Goal: Information Seeking & Learning: Learn about a topic

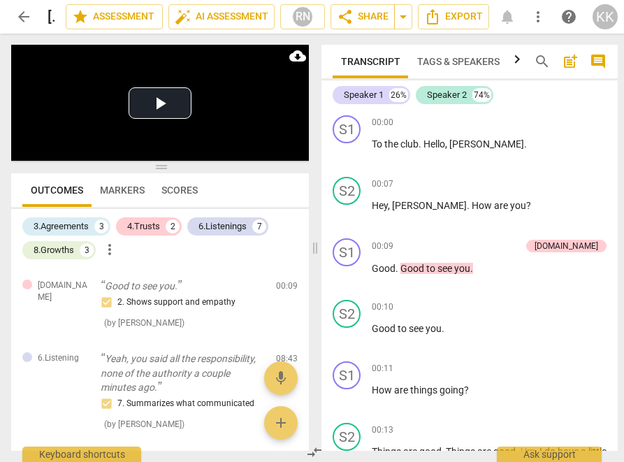
click at [122, 183] on span "Markers" at bounding box center [121, 190] width 61 height 20
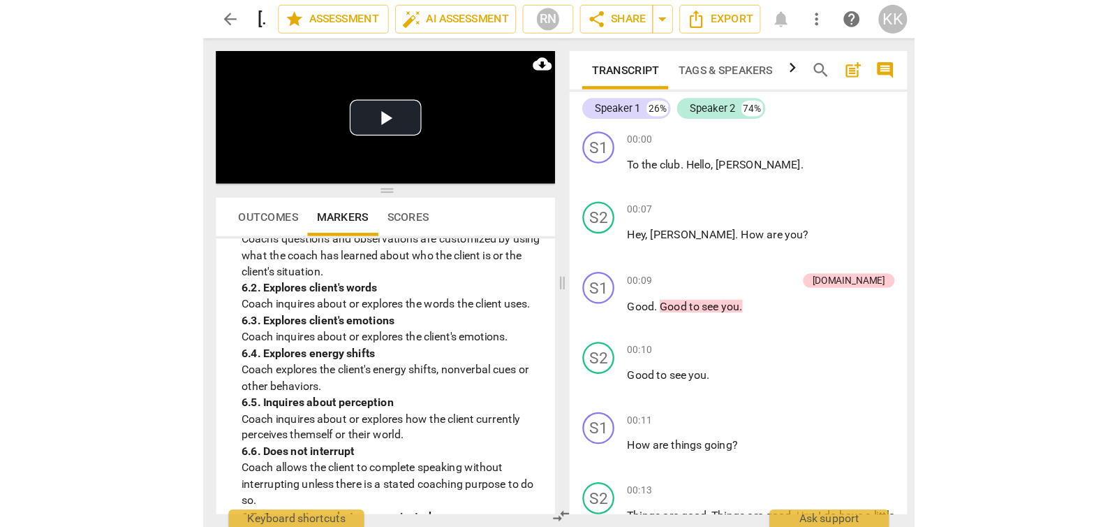
scroll to position [1396, 0]
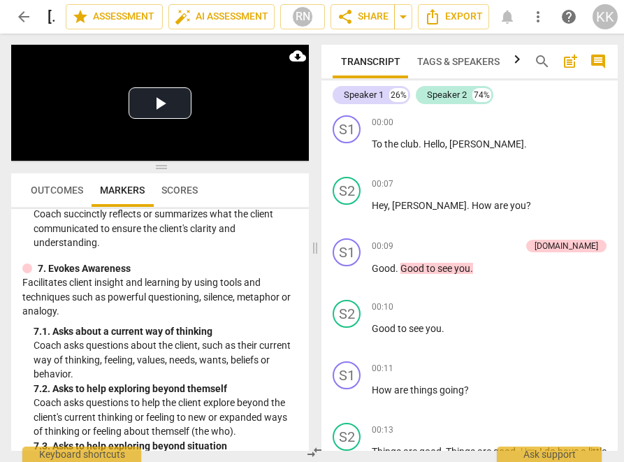
click at [169, 188] on span "Scores" at bounding box center [179, 189] width 36 height 11
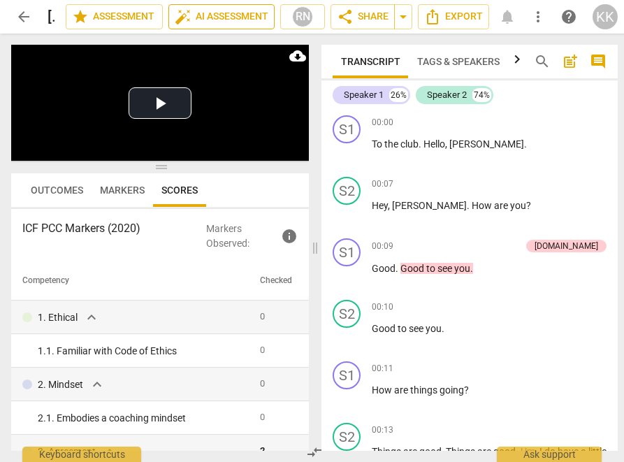
click at [229, 21] on span "auto_fix_high AI Assessment" at bounding box center [222, 16] width 94 height 17
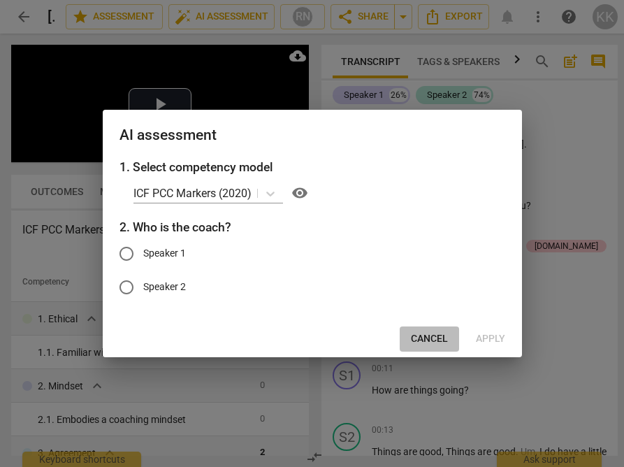
click at [420, 337] on span "Cancel" at bounding box center [429, 339] width 37 height 14
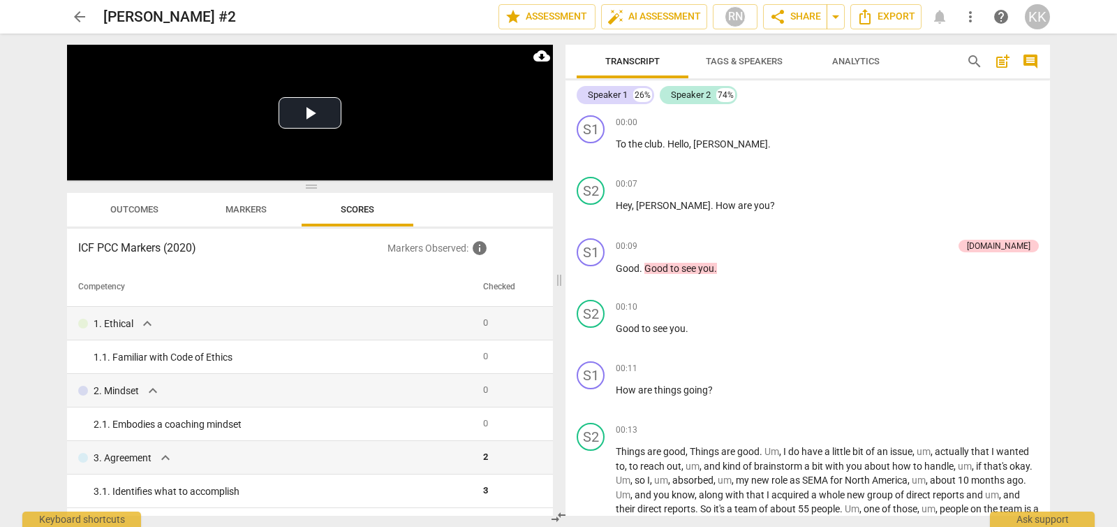
click at [140, 201] on span "Outcomes" at bounding box center [135, 209] width 82 height 19
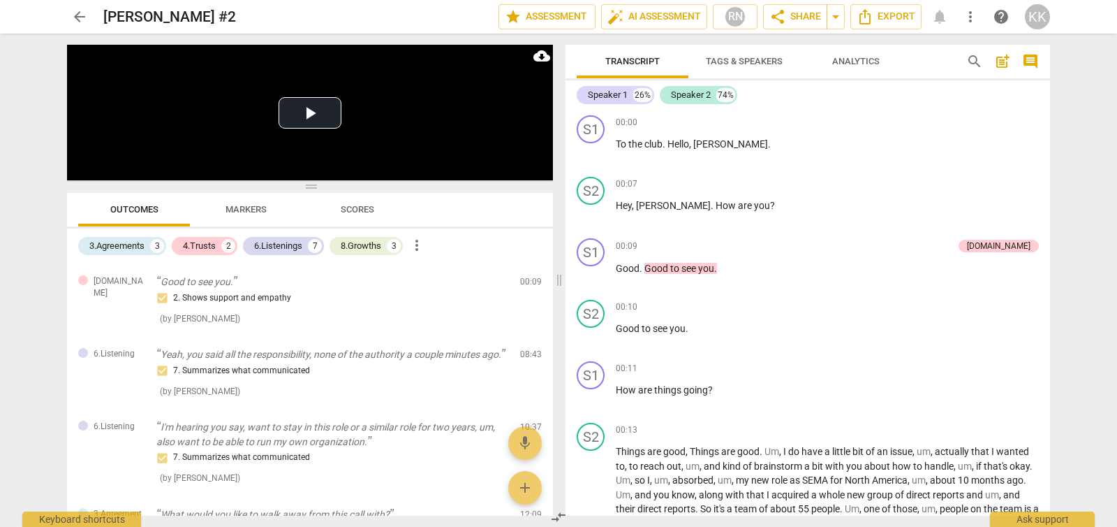
click at [384, 210] on span "Scores" at bounding box center [357, 209] width 67 height 19
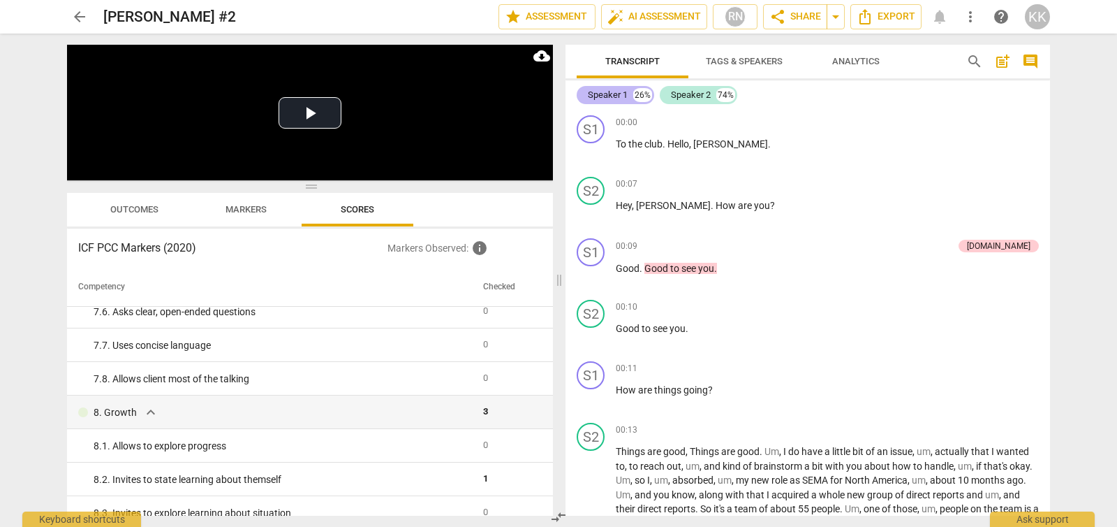
scroll to position [1367, 0]
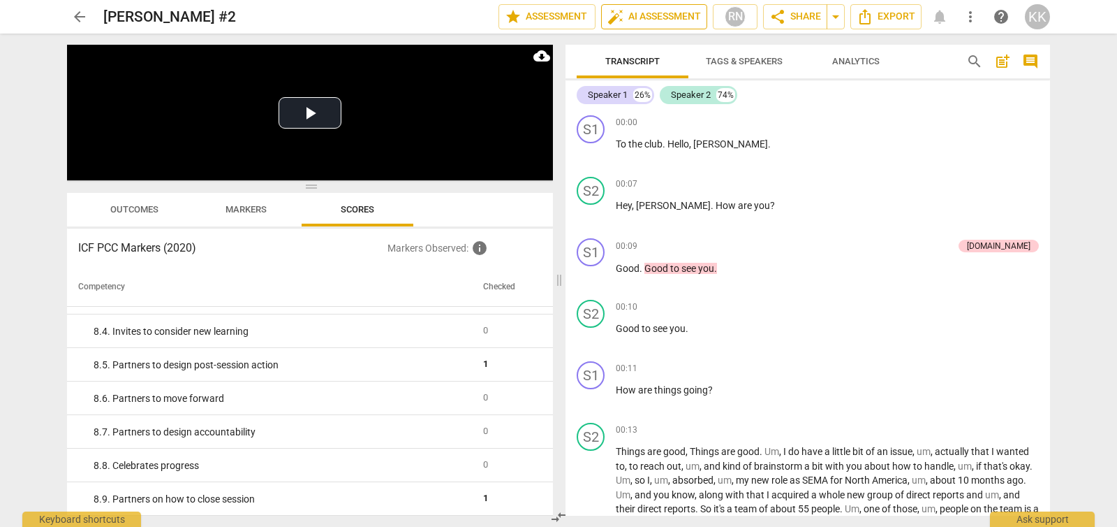
click at [636, 19] on span "auto_fix_high AI Assessment" at bounding box center [655, 16] width 94 height 17
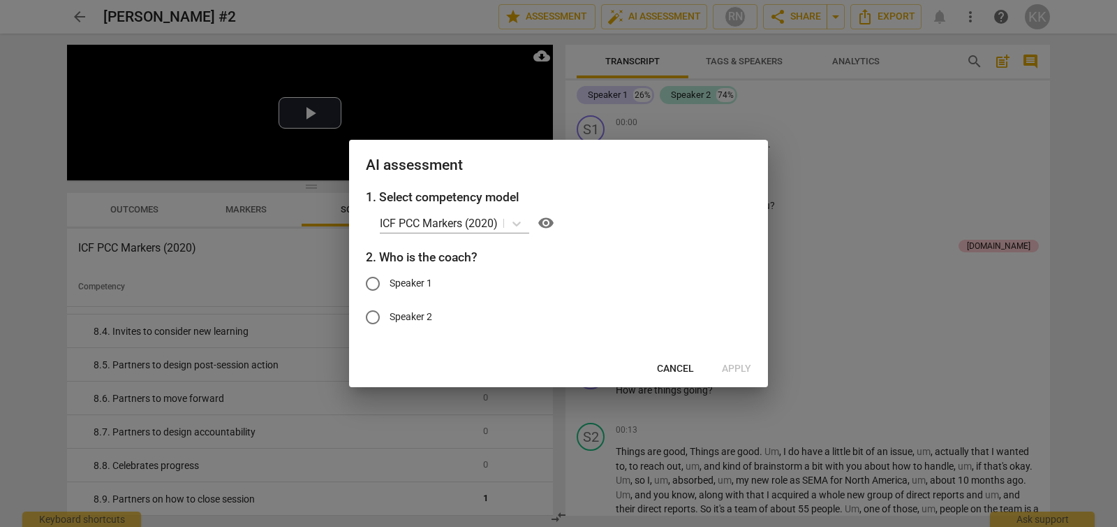
click at [420, 284] on span "Speaker 1" at bounding box center [411, 283] width 43 height 15
click at [390, 284] on input "Speaker 1" at bounding box center [373, 284] width 34 height 34
radio input "true"
click at [752, 367] on button "Apply" at bounding box center [737, 368] width 52 height 25
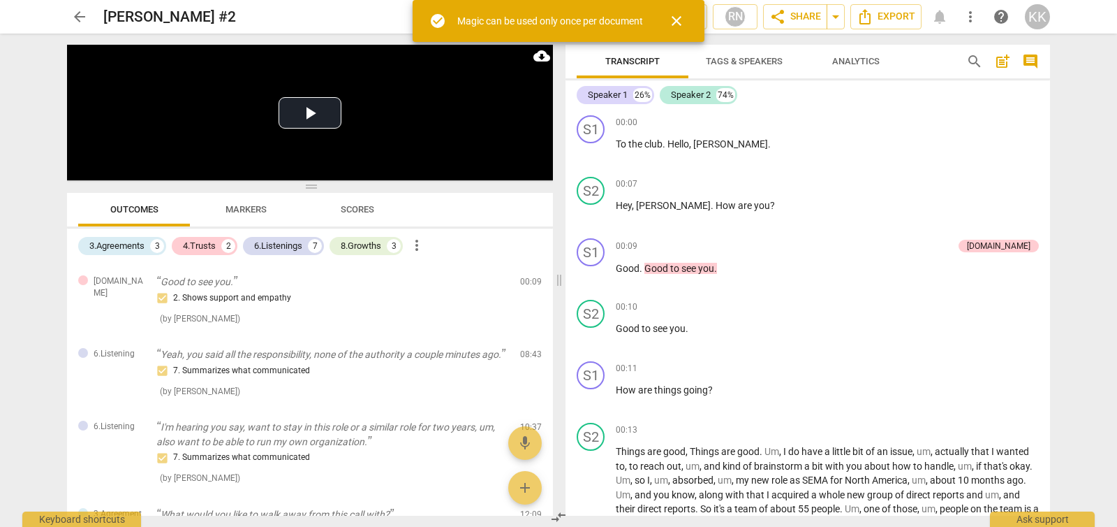
click at [677, 16] on span "close" at bounding box center [676, 21] width 17 height 17
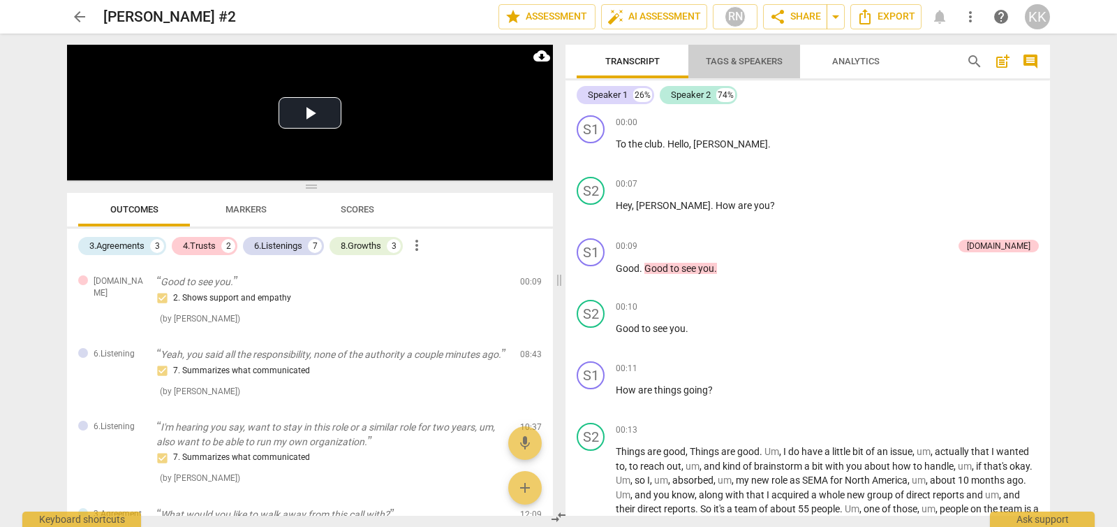
click at [743, 64] on span "Tags & Speakers" at bounding box center [744, 61] width 77 height 10
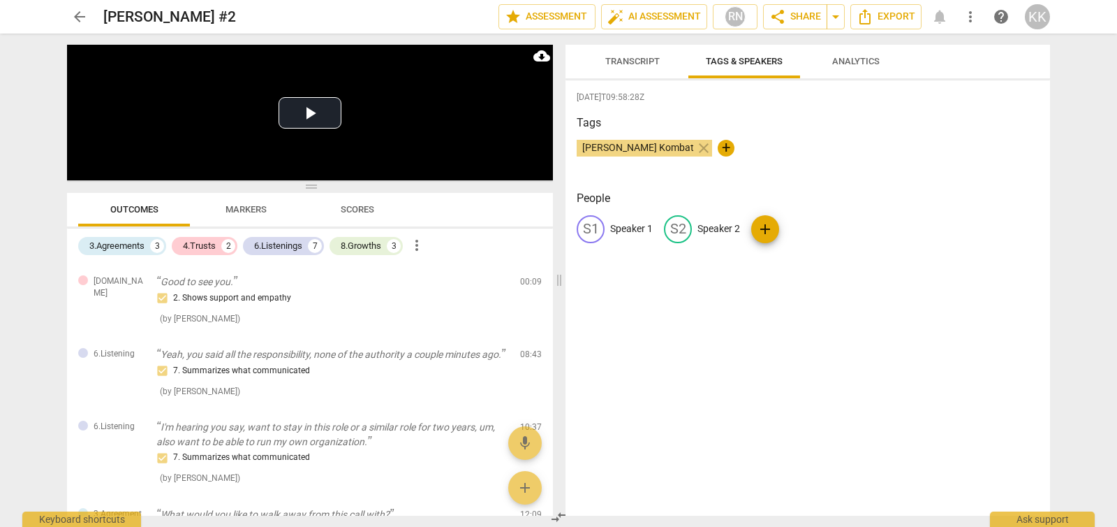
click at [870, 64] on span "Analytics" at bounding box center [856, 61] width 47 height 10
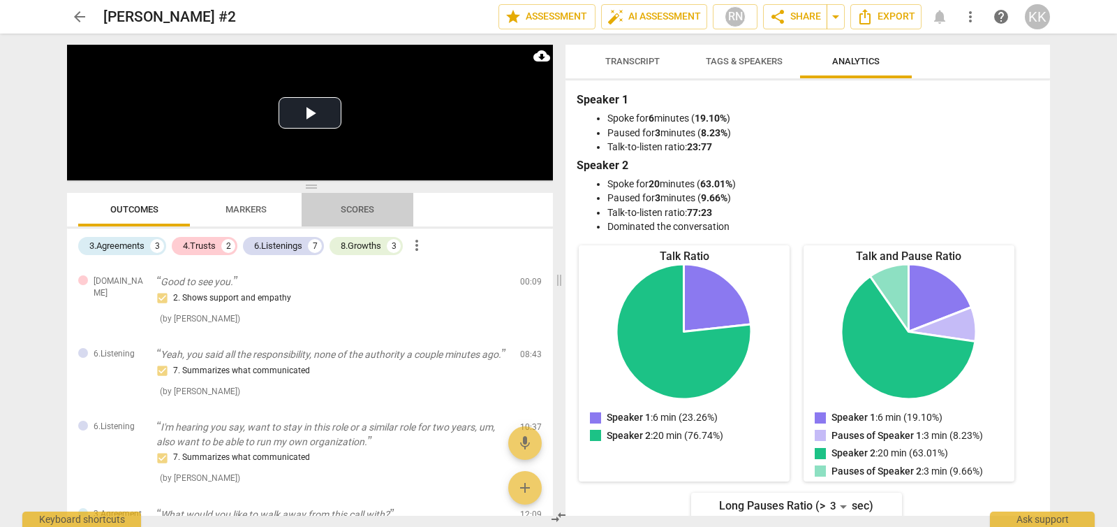
click at [355, 205] on span "Scores" at bounding box center [358, 209] width 34 height 10
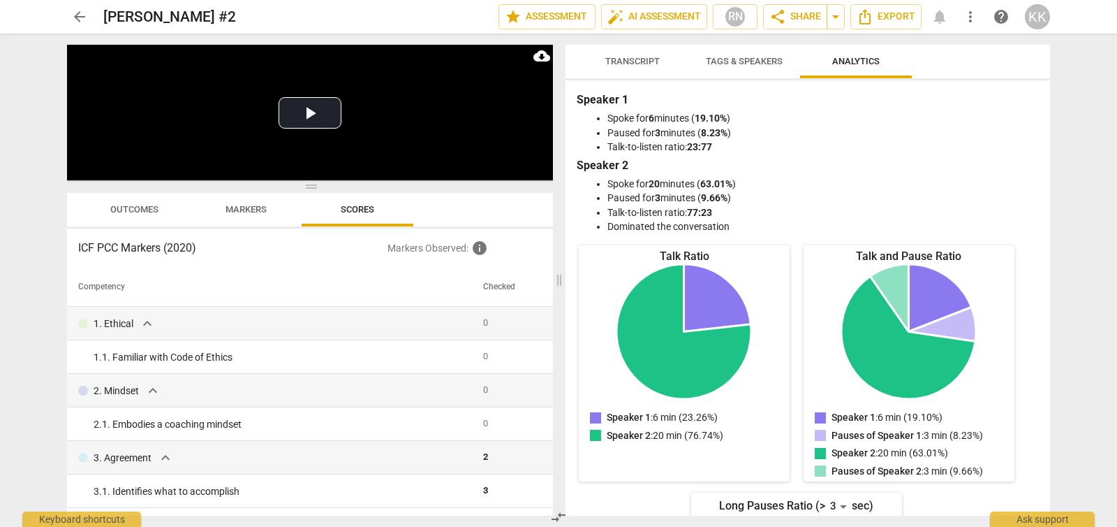
click at [124, 216] on span "Outcomes" at bounding box center [135, 209] width 82 height 19
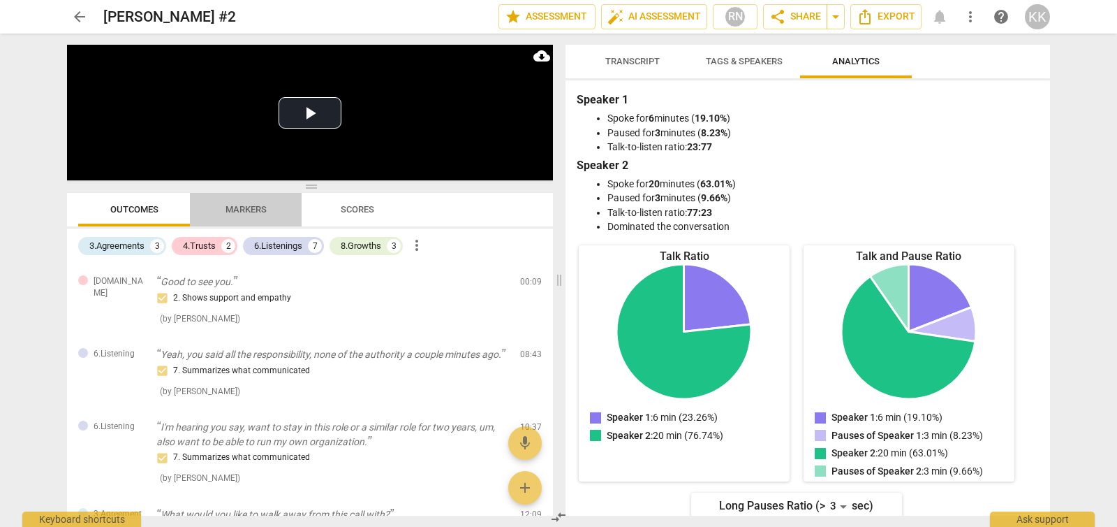
click at [239, 205] on span "Markers" at bounding box center [246, 209] width 41 height 10
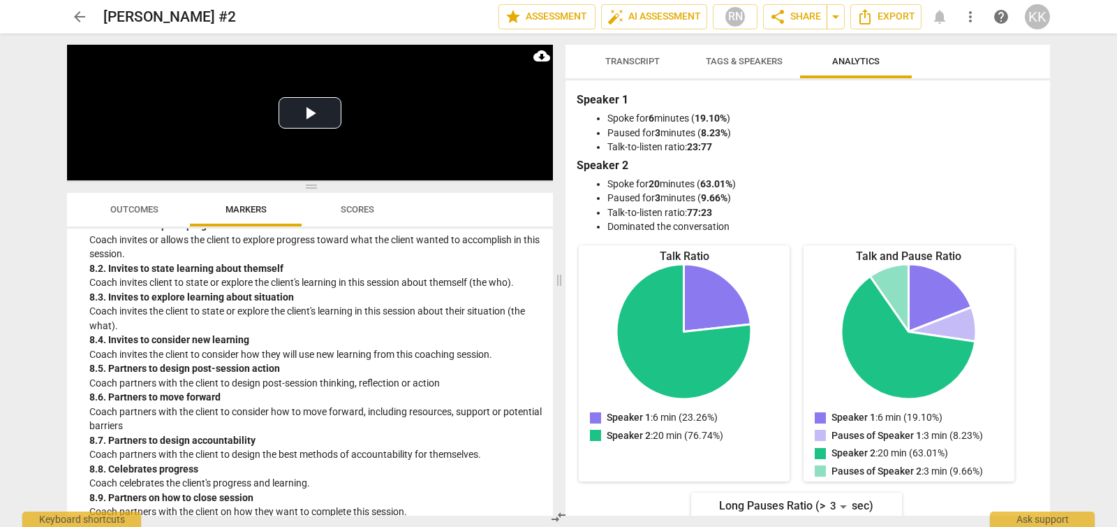
scroll to position [1610, 0]
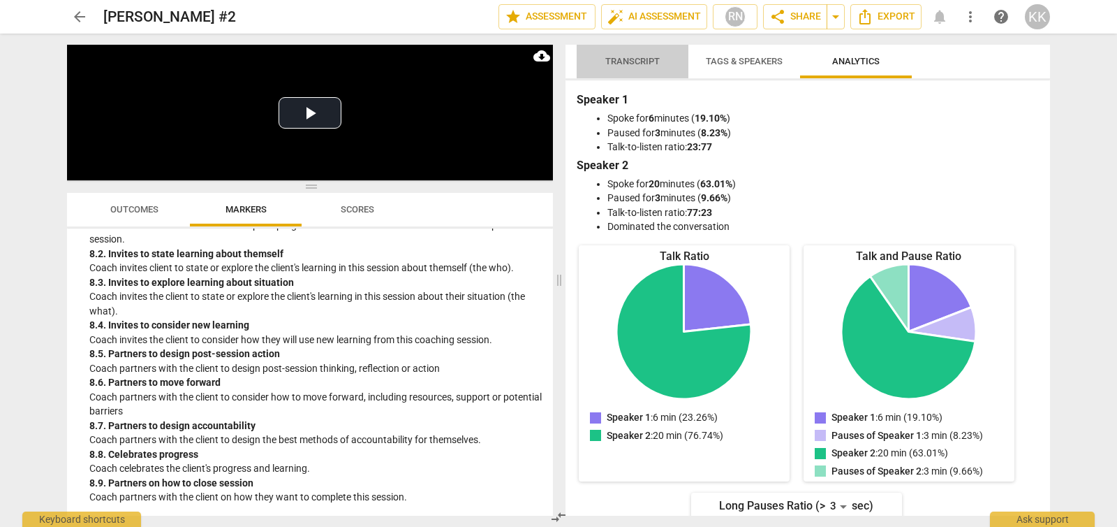
click at [622, 59] on span "Transcript" at bounding box center [633, 61] width 54 height 10
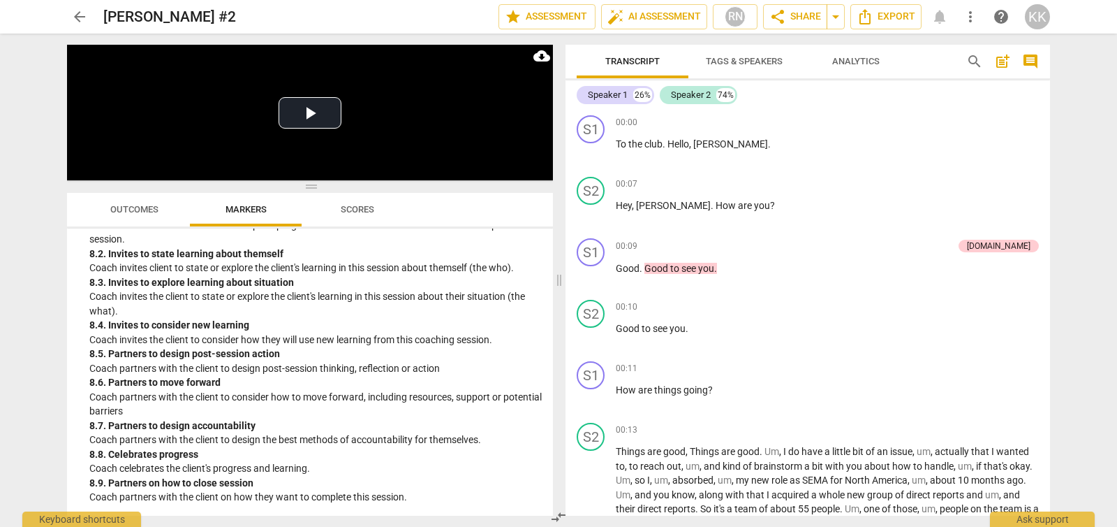
click at [749, 59] on span "Tags & Speakers" at bounding box center [744, 61] width 77 height 10
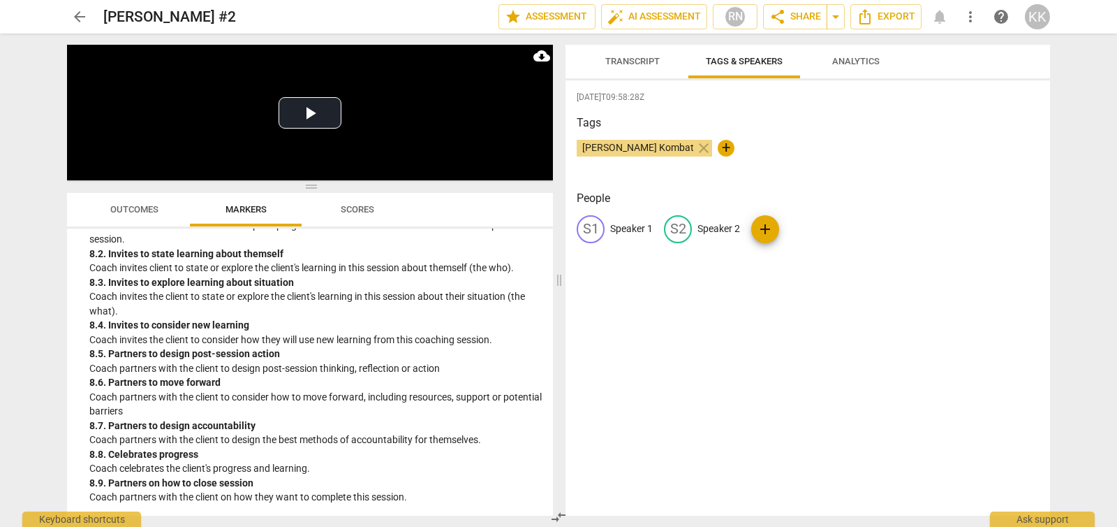
click at [822, 59] on span "Analytics" at bounding box center [856, 61] width 81 height 19
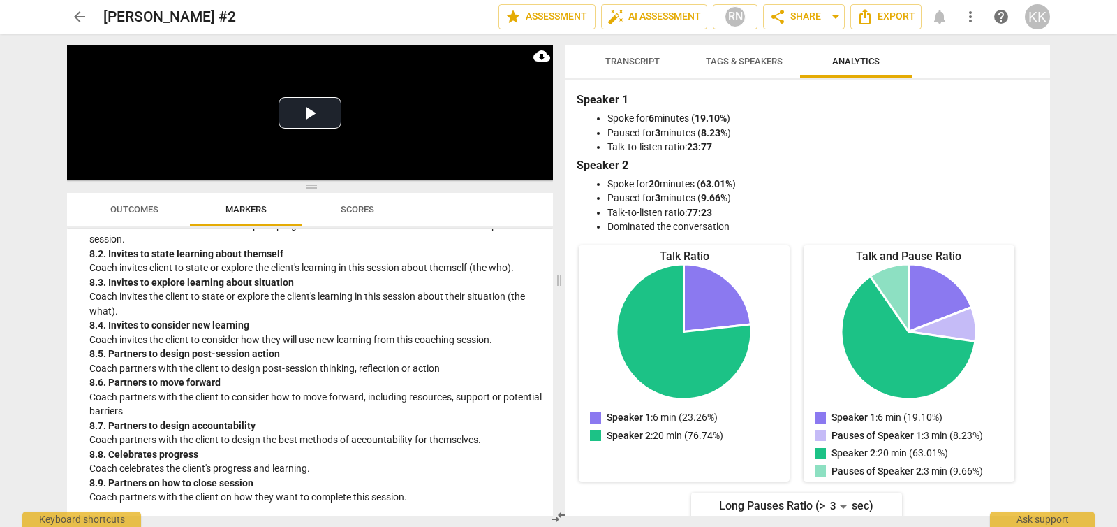
click at [358, 209] on span "Scores" at bounding box center [358, 209] width 34 height 10
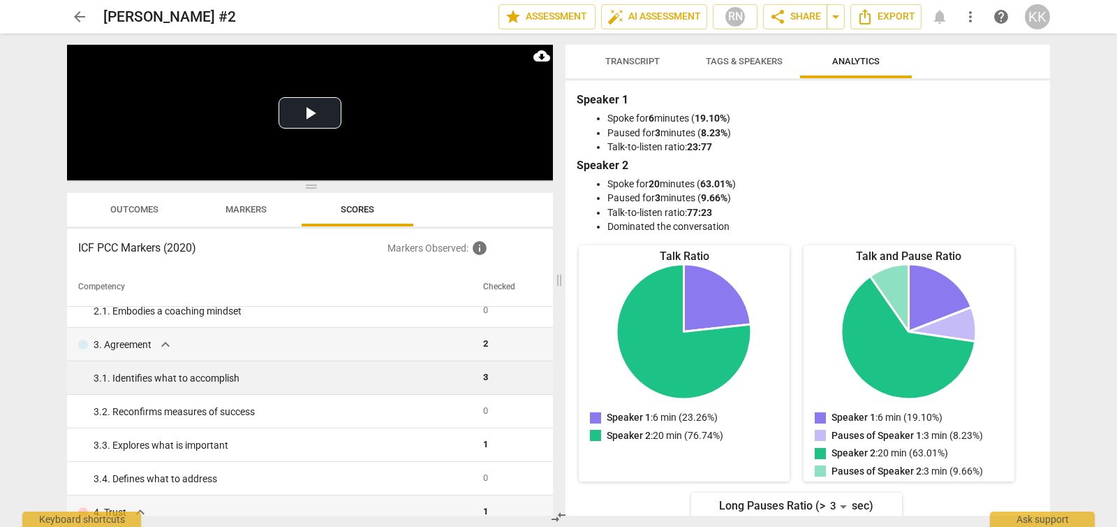
scroll to position [0, 0]
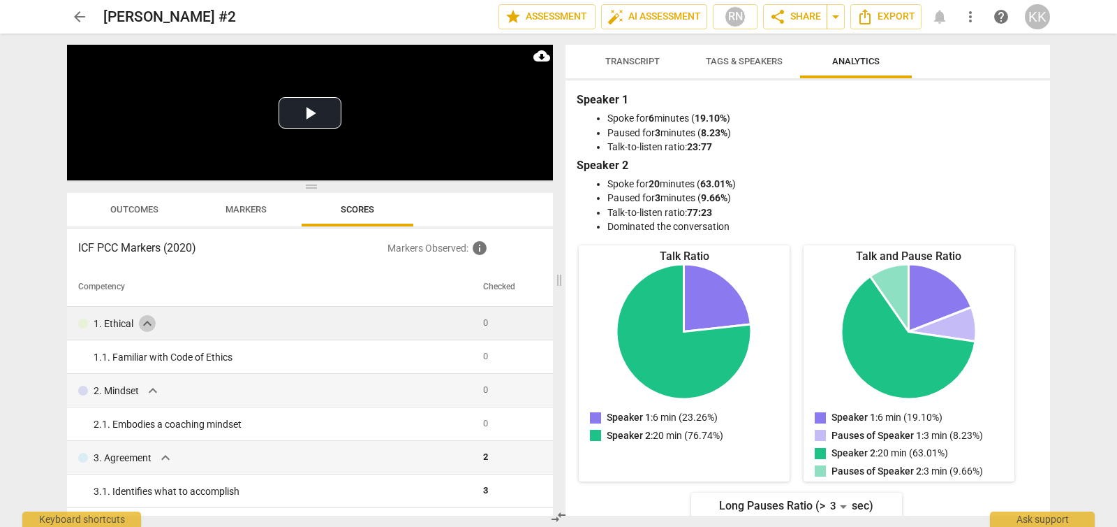
click at [149, 323] on span "expand_more" at bounding box center [147, 323] width 17 height 17
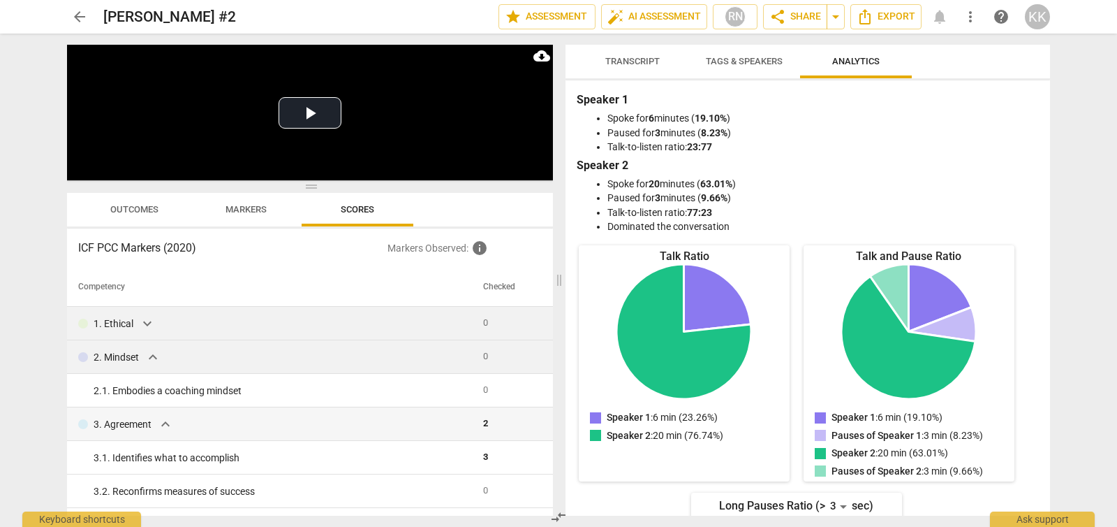
drag, startPoint x: 150, startPoint y: 356, endPoint x: 149, endPoint y: 344, distance: 11.9
click at [150, 356] on span "expand_more" at bounding box center [153, 357] width 17 height 17
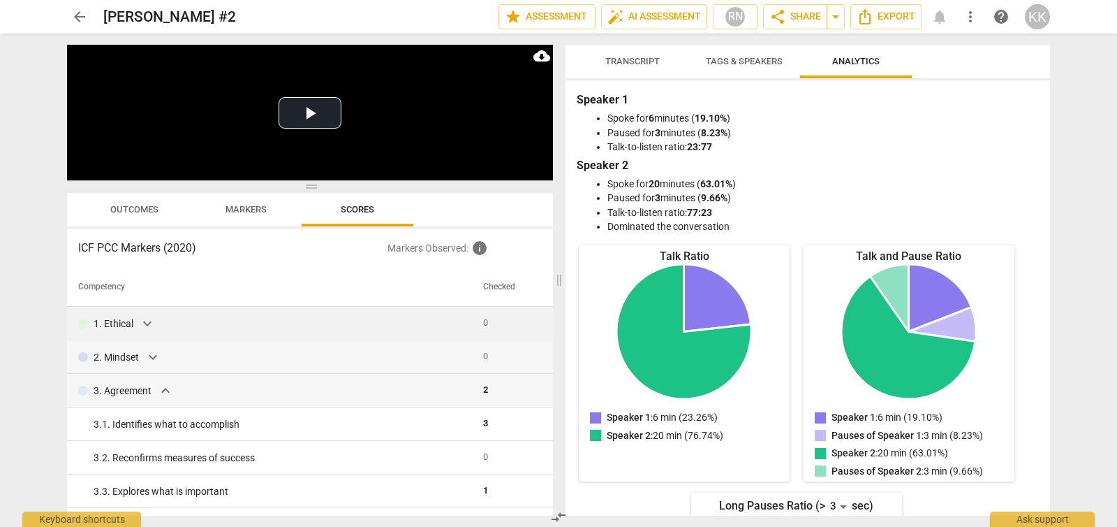
click at [145, 318] on span "expand_more" at bounding box center [147, 323] width 17 height 17
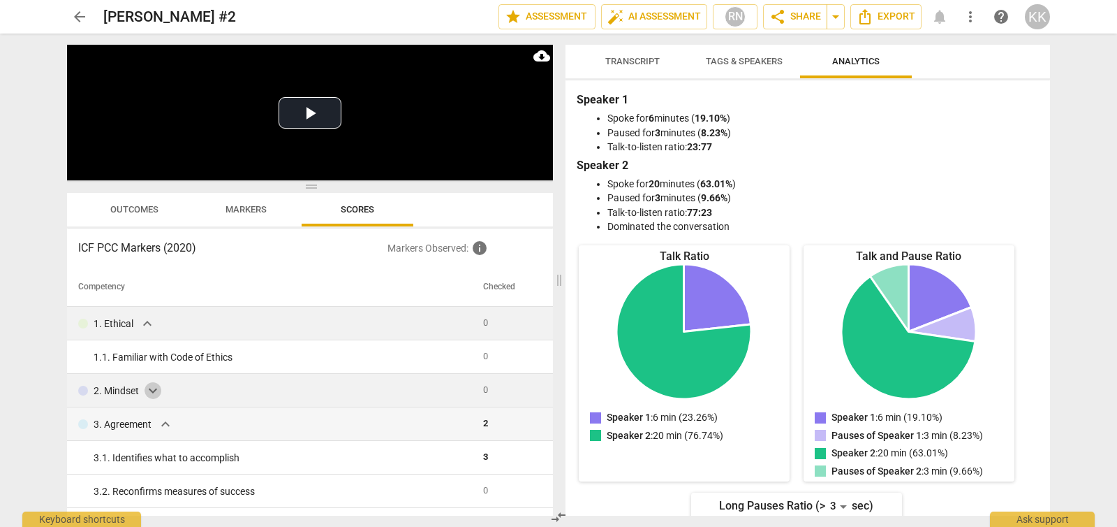
click at [146, 393] on span "expand_more" at bounding box center [153, 390] width 17 height 17
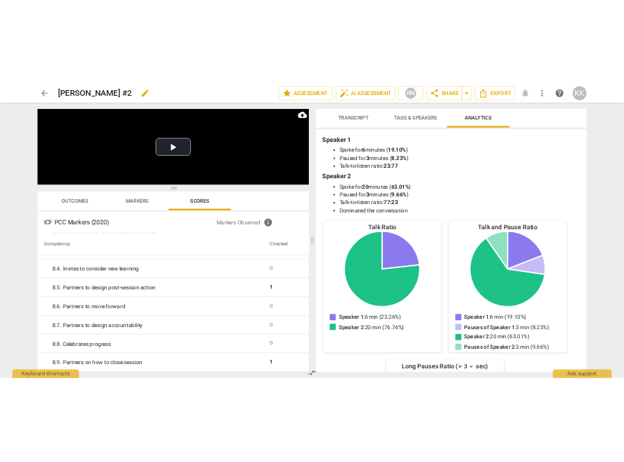
scroll to position [1381, 0]
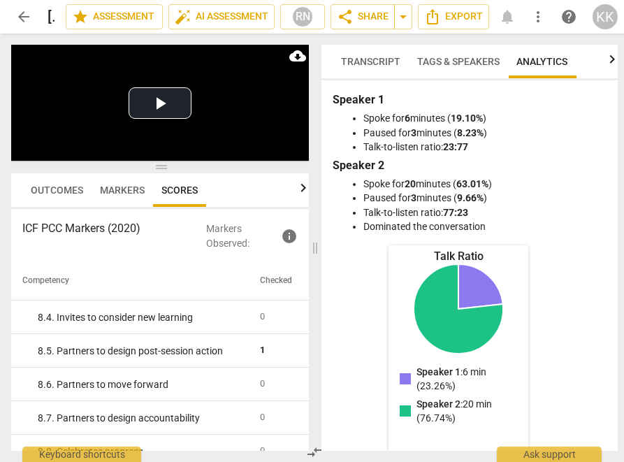
click at [381, 56] on span "Transcript" at bounding box center [370, 61] width 59 height 11
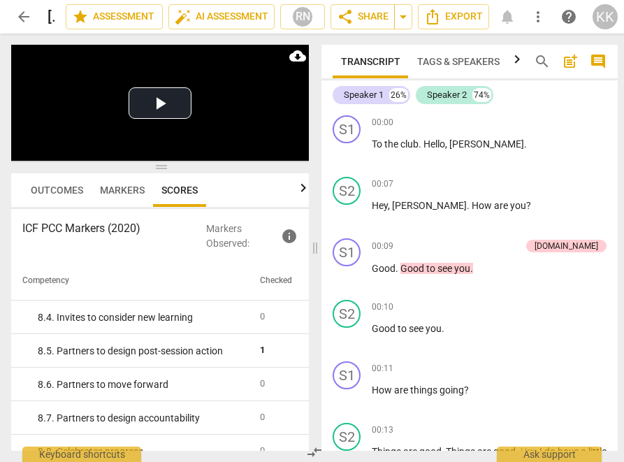
click at [483, 63] on span "Tags & Speakers" at bounding box center [458, 61] width 82 height 11
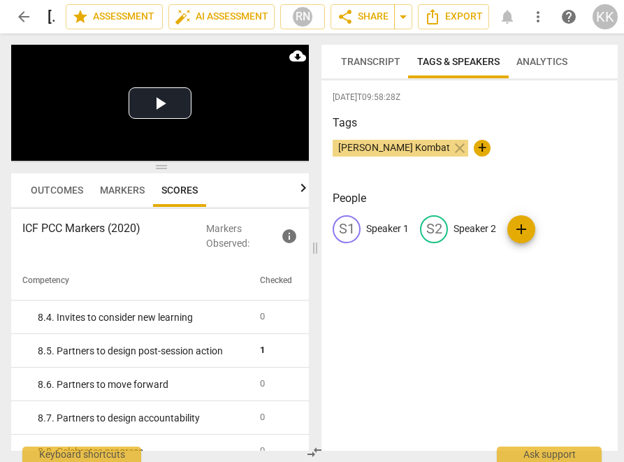
click at [527, 64] on span "Analytics" at bounding box center [541, 61] width 51 height 11
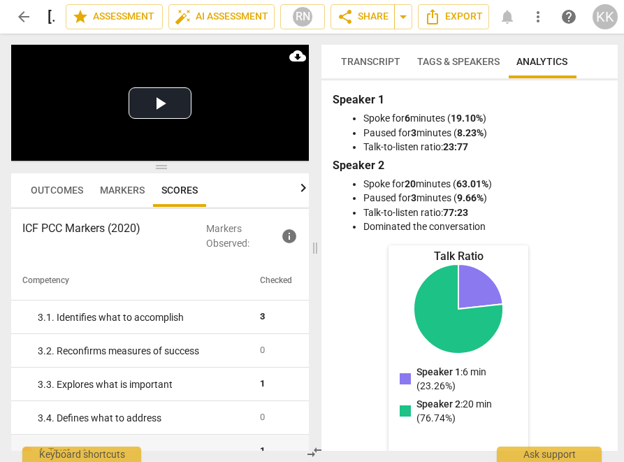
scroll to position [170, 0]
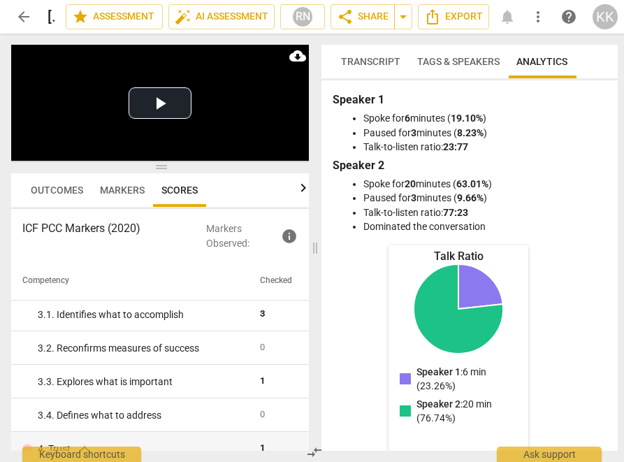
drag, startPoint x: 129, startPoint y: 194, endPoint x: 61, endPoint y: 187, distance: 67.4
click at [61, 187] on div "Outcomes Markers Scores" at bounding box center [159, 190] width 275 height 34
click at [61, 186] on span "Outcomes" at bounding box center [57, 189] width 52 height 11
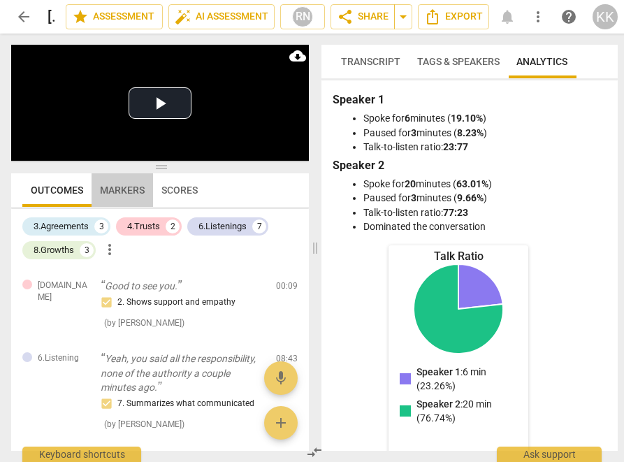
click at [138, 189] on span "Markers" at bounding box center [122, 189] width 45 height 11
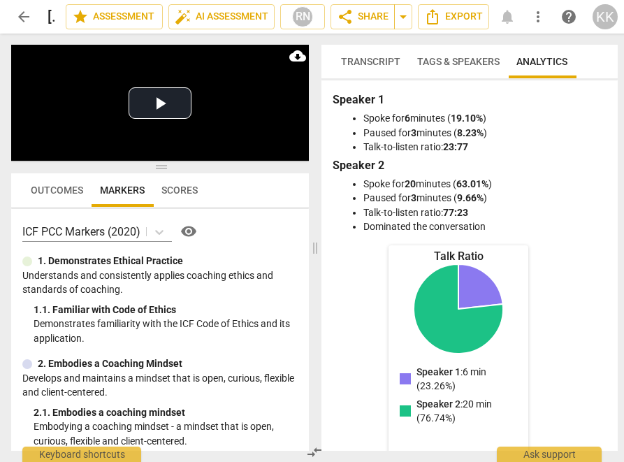
click at [38, 182] on span "Outcomes" at bounding box center [56, 190] width 69 height 20
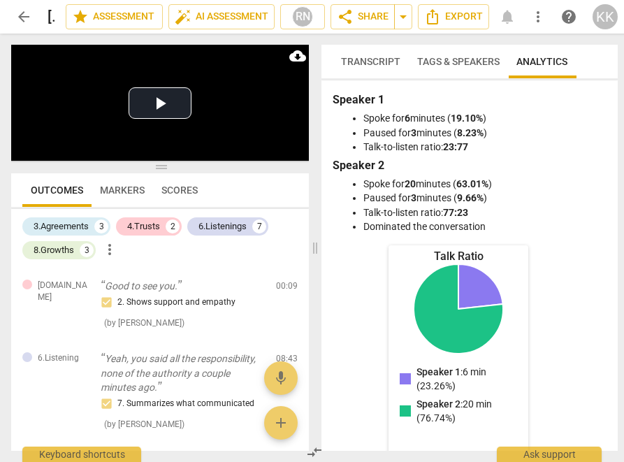
click at [379, 62] on span "Transcript" at bounding box center [370, 61] width 59 height 11
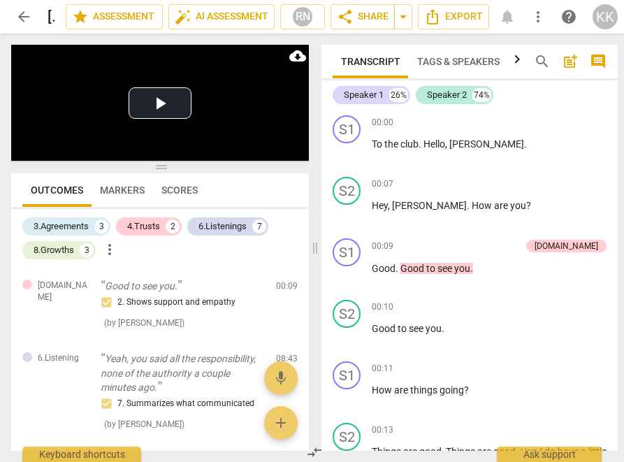
click at [176, 191] on span "Scores" at bounding box center [179, 189] width 36 height 11
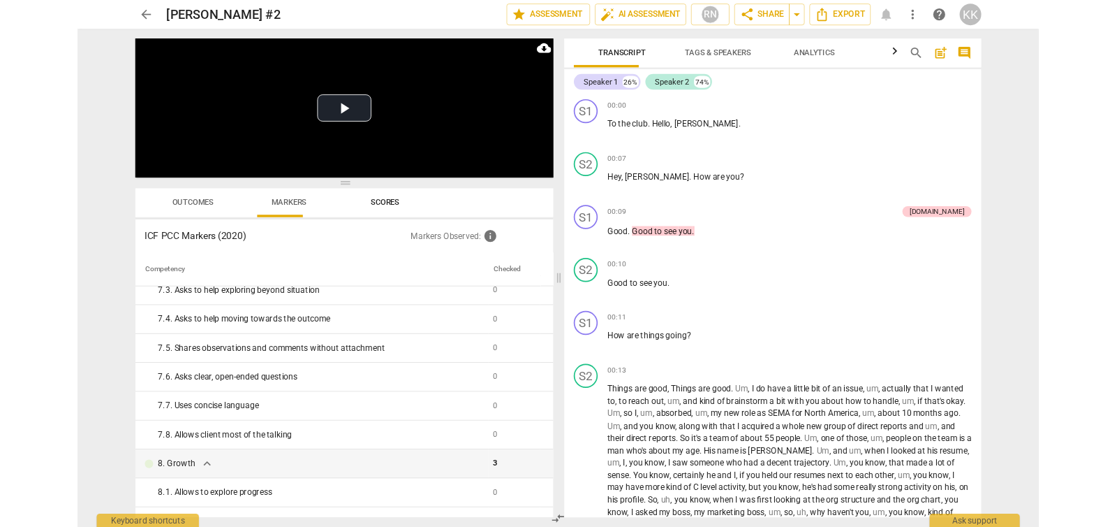
scroll to position [1044, 0]
